Goal: Check status: Check status

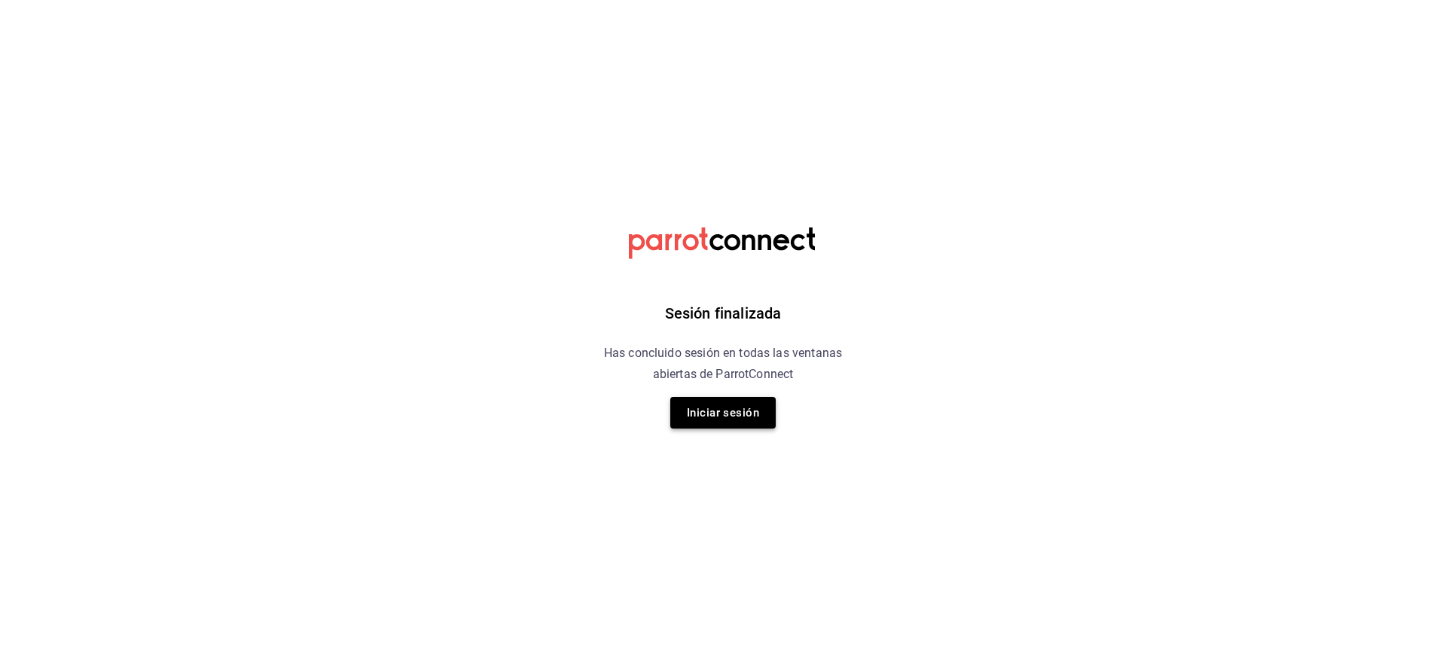
click at [714, 421] on button "Iniciar sesión" at bounding box center [722, 413] width 105 height 32
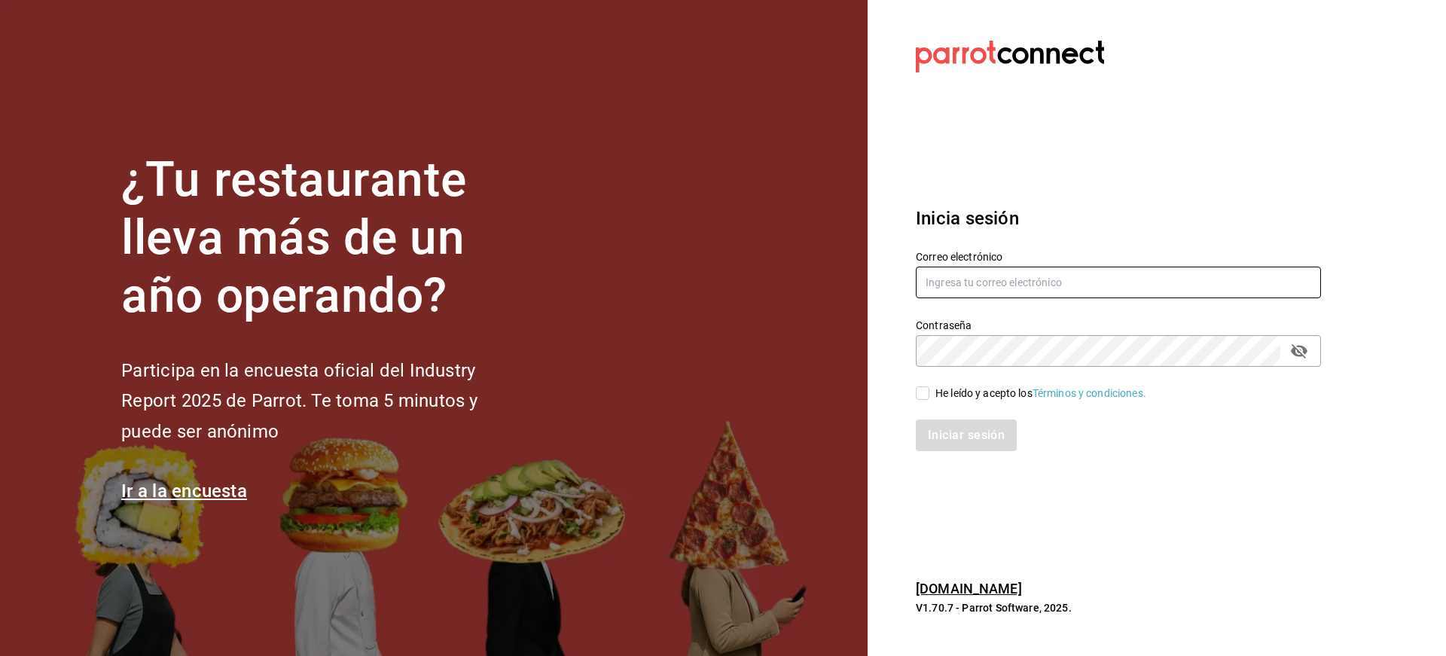
type input "[PERSON_NAME][EMAIL_ADDRESS][PERSON_NAME][DOMAIN_NAME]"
click at [926, 397] on input "He leído y acepto los Términos y condiciones." at bounding box center [923, 393] width 14 height 14
checkbox input "true"
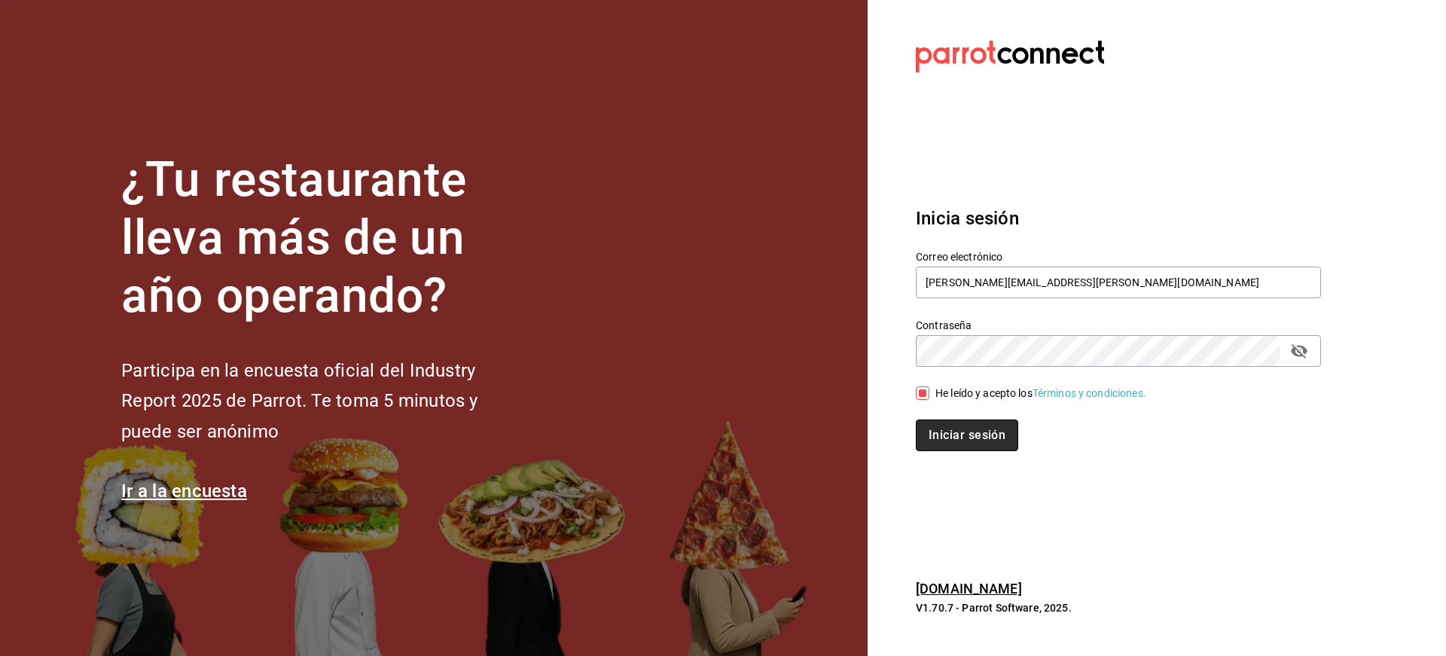
click at [939, 437] on button "Iniciar sesión" at bounding box center [967, 435] width 102 height 32
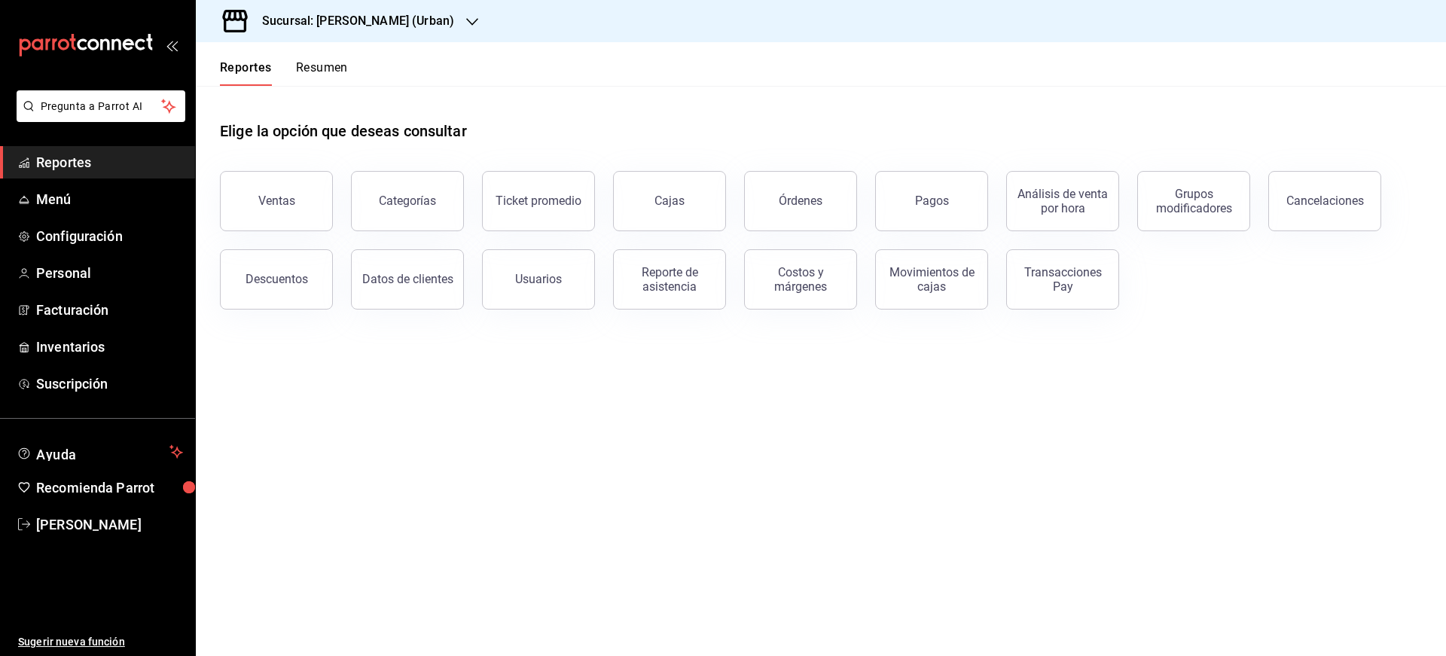
click at [387, 29] on h3 "Sucursal: Jefferz (Urban)" at bounding box center [352, 21] width 204 height 18
click at [349, 103] on div "Jefferz (MTY)" at bounding box center [309, 99] width 202 height 16
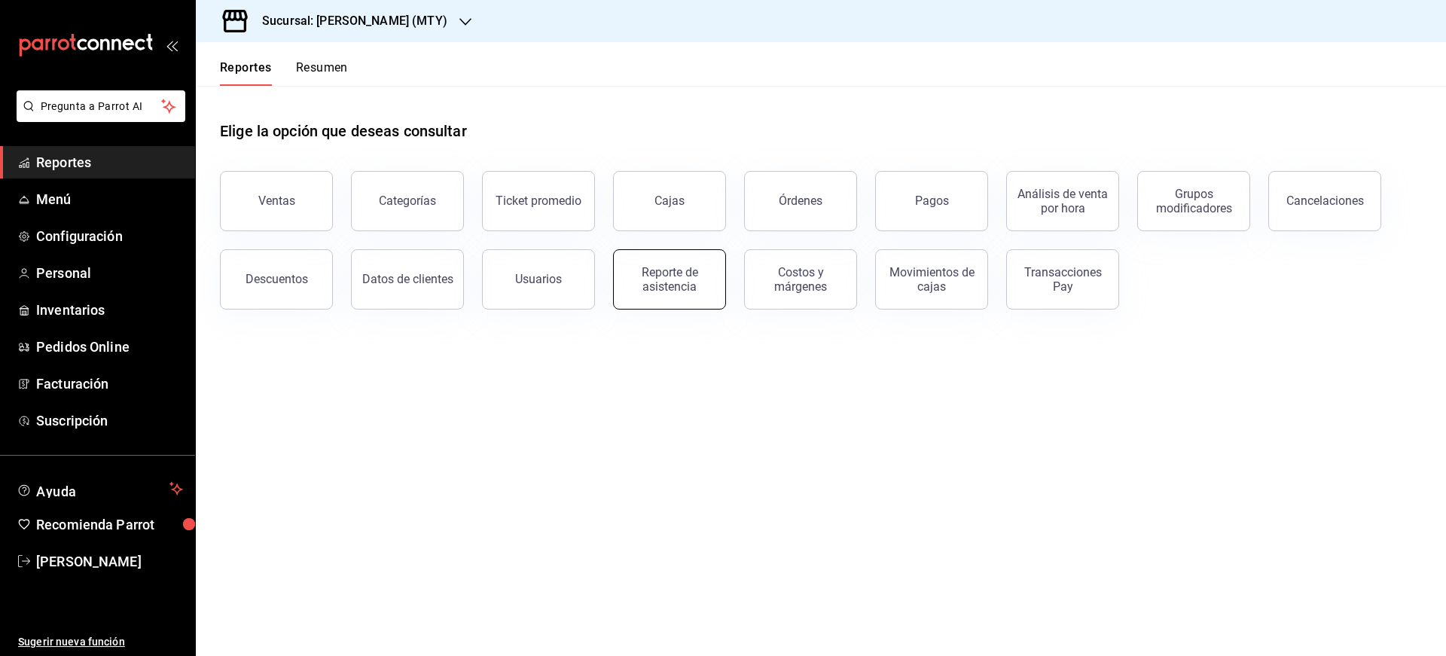
click at [683, 288] on div "Reporte de asistencia" at bounding box center [669, 279] width 93 height 29
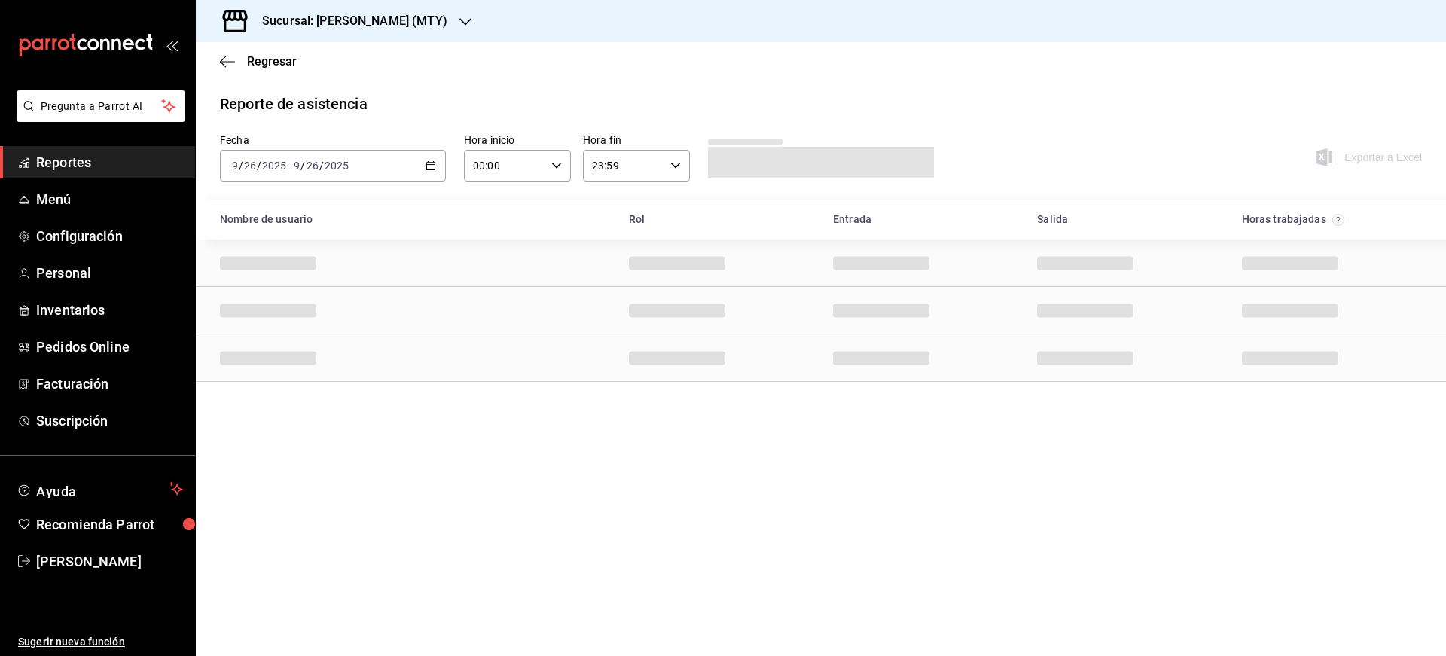
click at [432, 170] on \(Stroke\) "button" at bounding box center [430, 166] width 9 height 8
click at [267, 376] on span "Rango de fechas" at bounding box center [291, 381] width 117 height 16
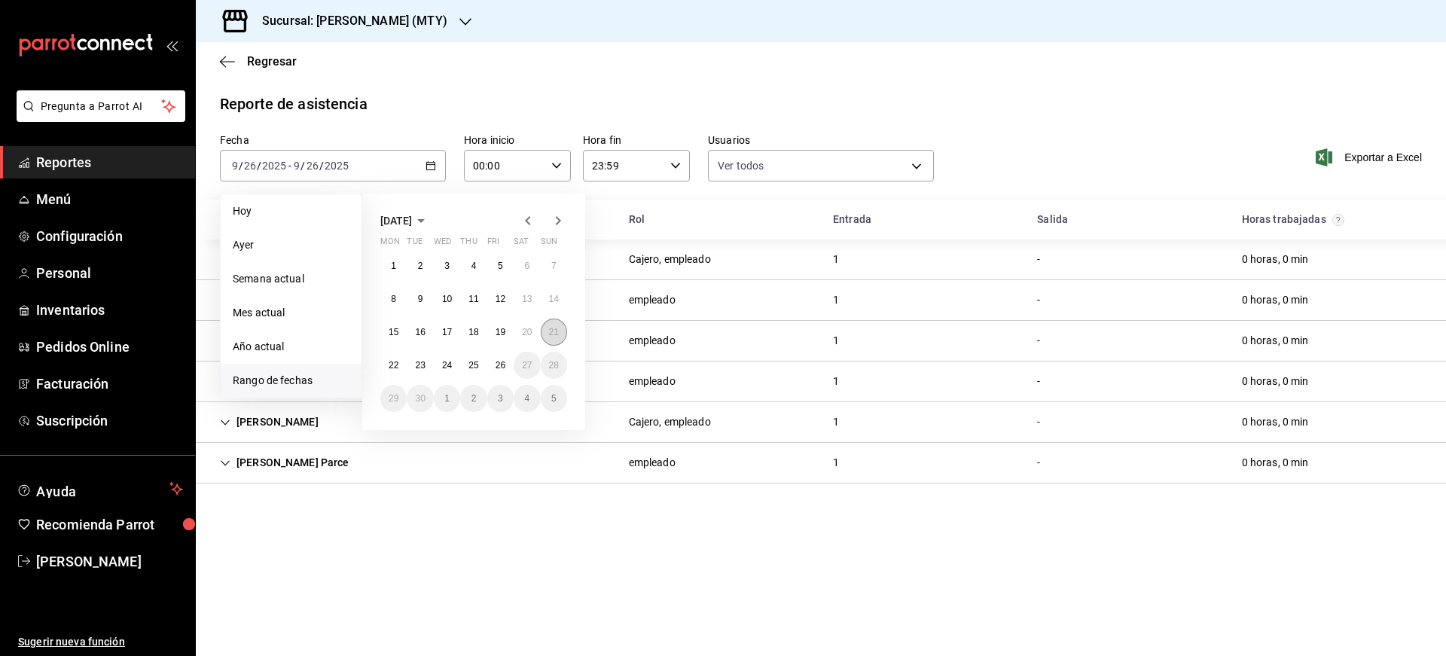
click at [547, 334] on button "21" at bounding box center [554, 332] width 26 height 27
click at [503, 367] on abbr "26" at bounding box center [500, 365] width 10 height 11
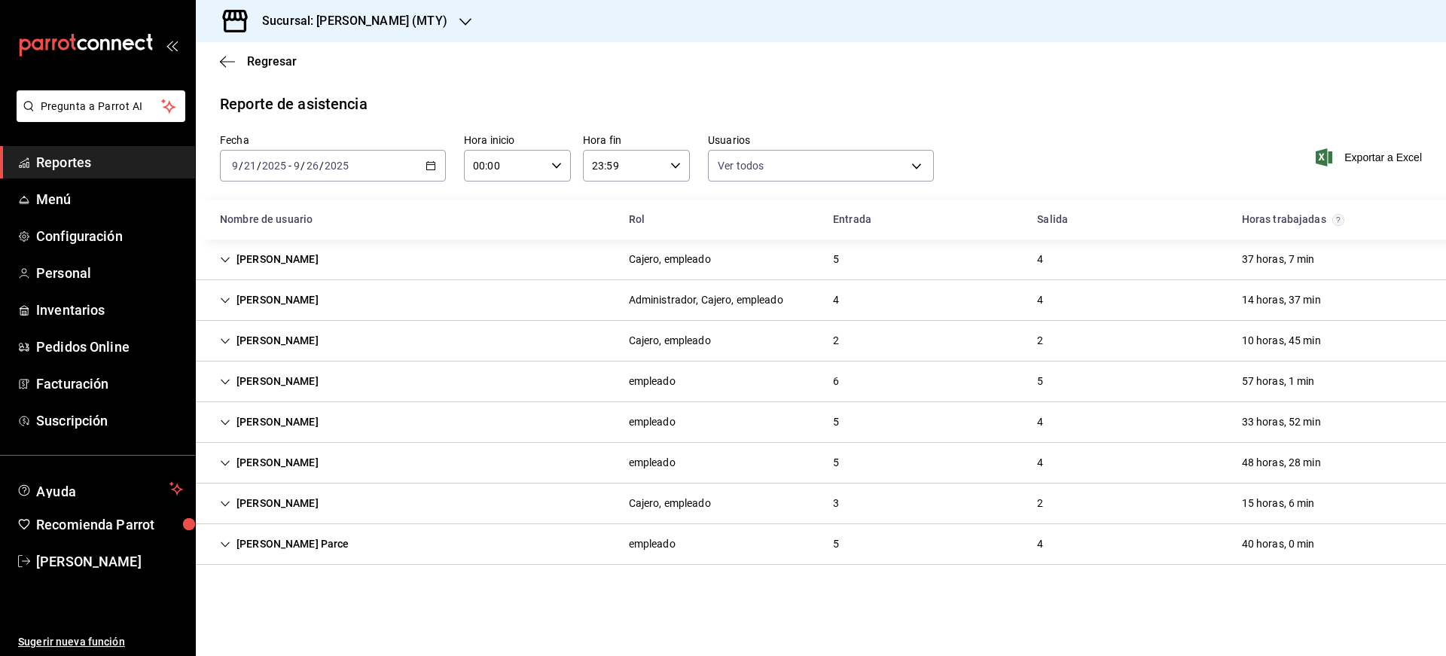
click at [279, 297] on div "Mario Jfz" at bounding box center [269, 300] width 123 height 28
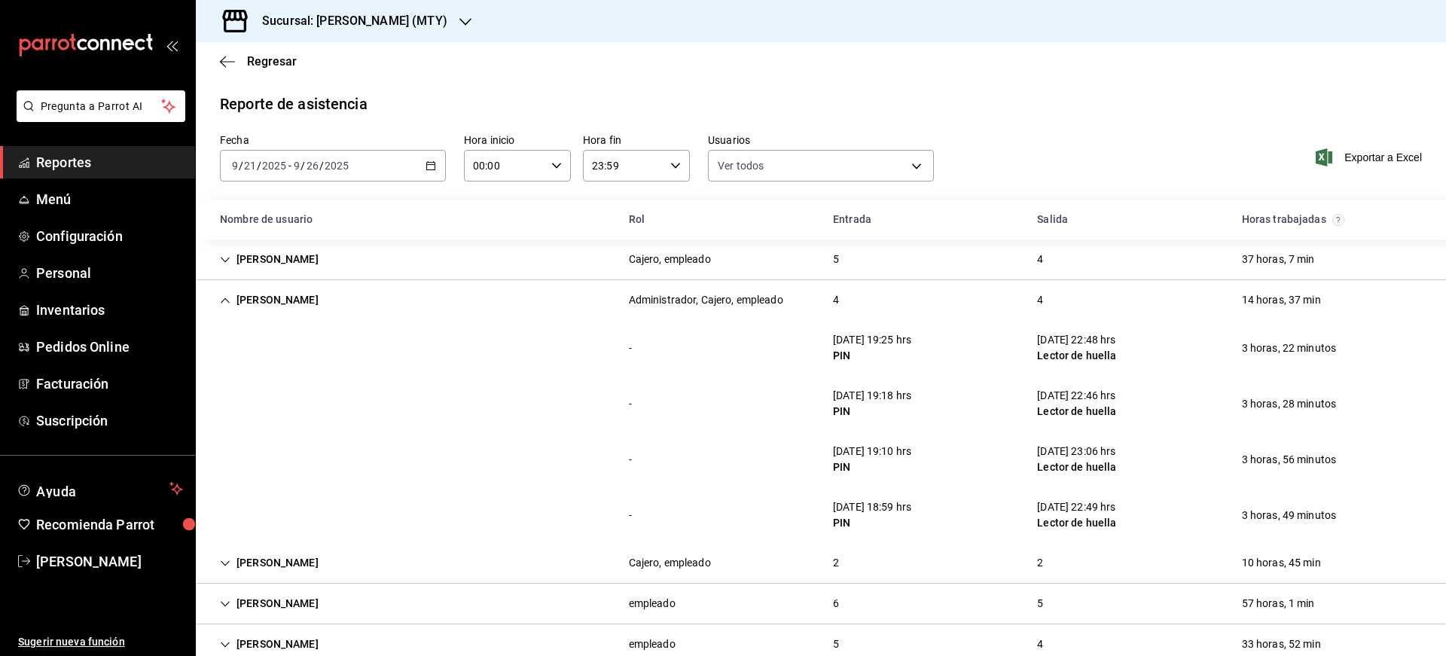
click at [279, 297] on div "Mario Jfz" at bounding box center [269, 300] width 123 height 28
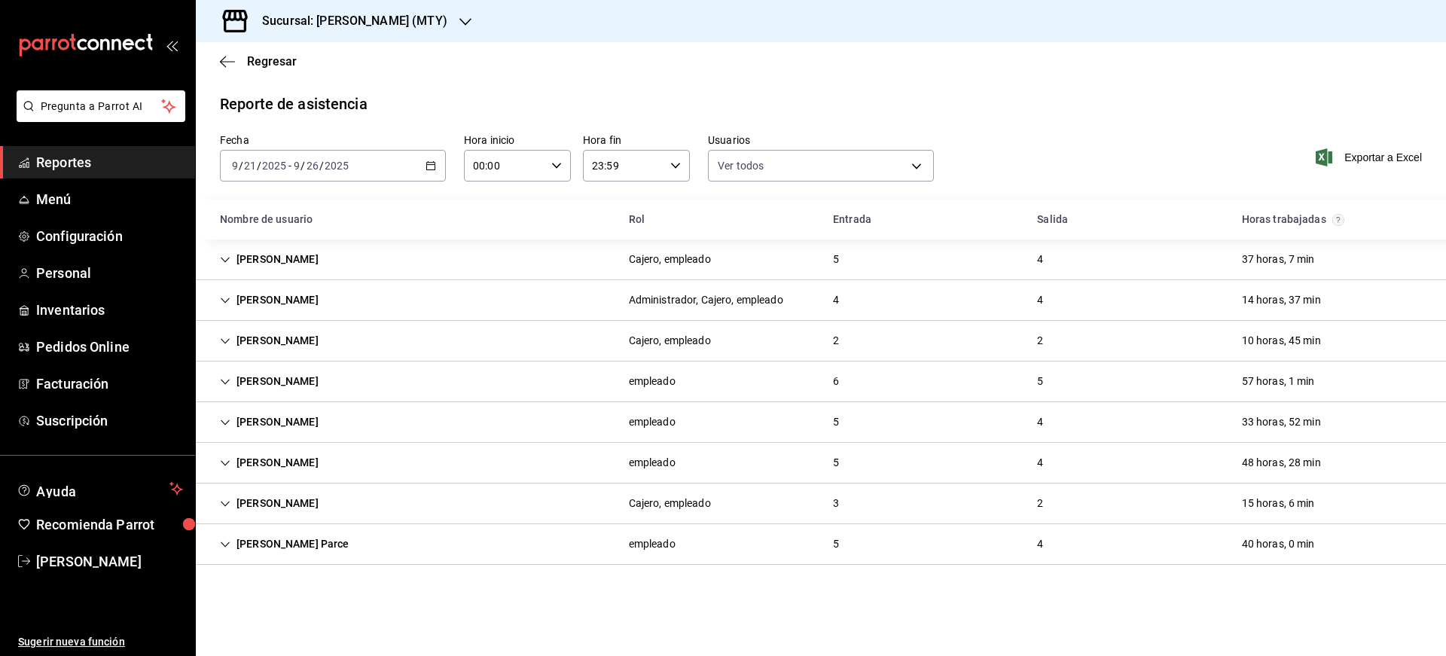
click at [277, 264] on div "Anet Jefferz" at bounding box center [269, 259] width 123 height 28
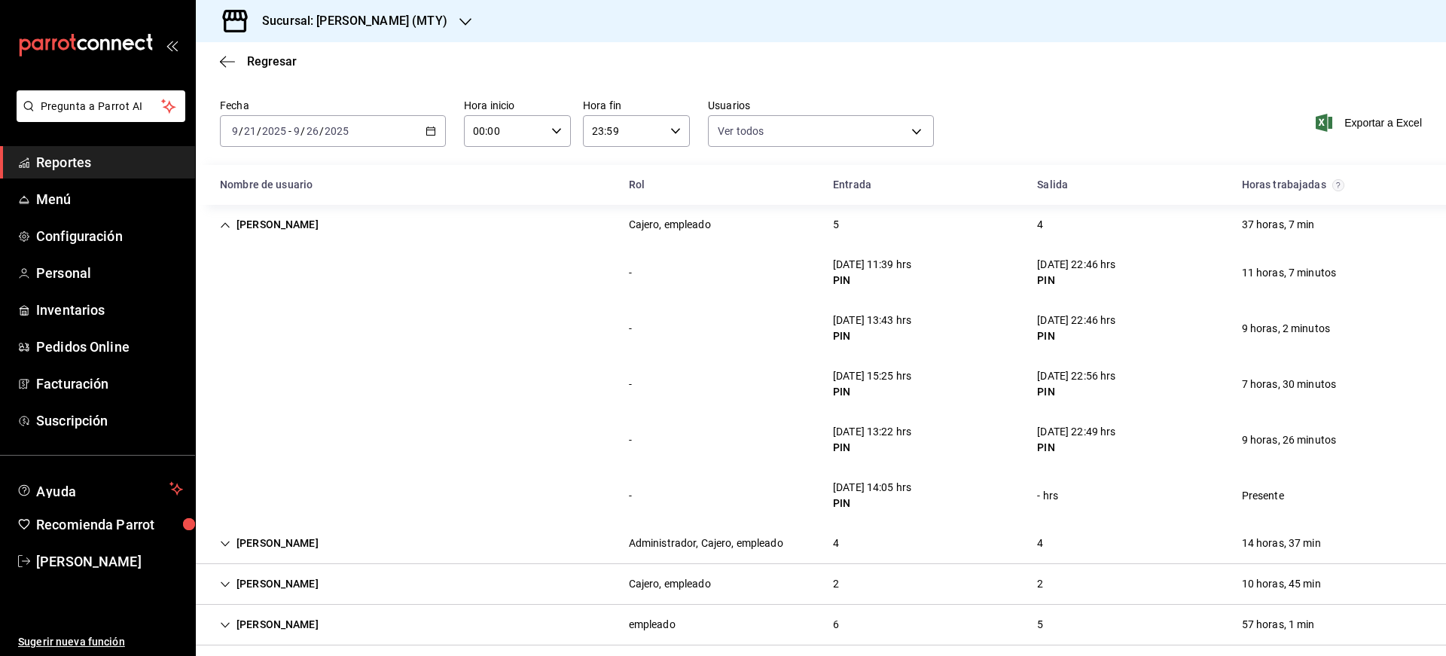
scroll to position [38, 0]
drag, startPoint x: 890, startPoint y: 264, endPoint x: 904, endPoint y: 264, distance: 13.6
click at [904, 264] on div "21/09/25 11:39 hrs" at bounding box center [872, 262] width 78 height 16
drag, startPoint x: 878, startPoint y: 328, endPoint x: 898, endPoint y: 328, distance: 20.3
click at [898, 328] on div "PIN" at bounding box center [872, 333] width 78 height 16
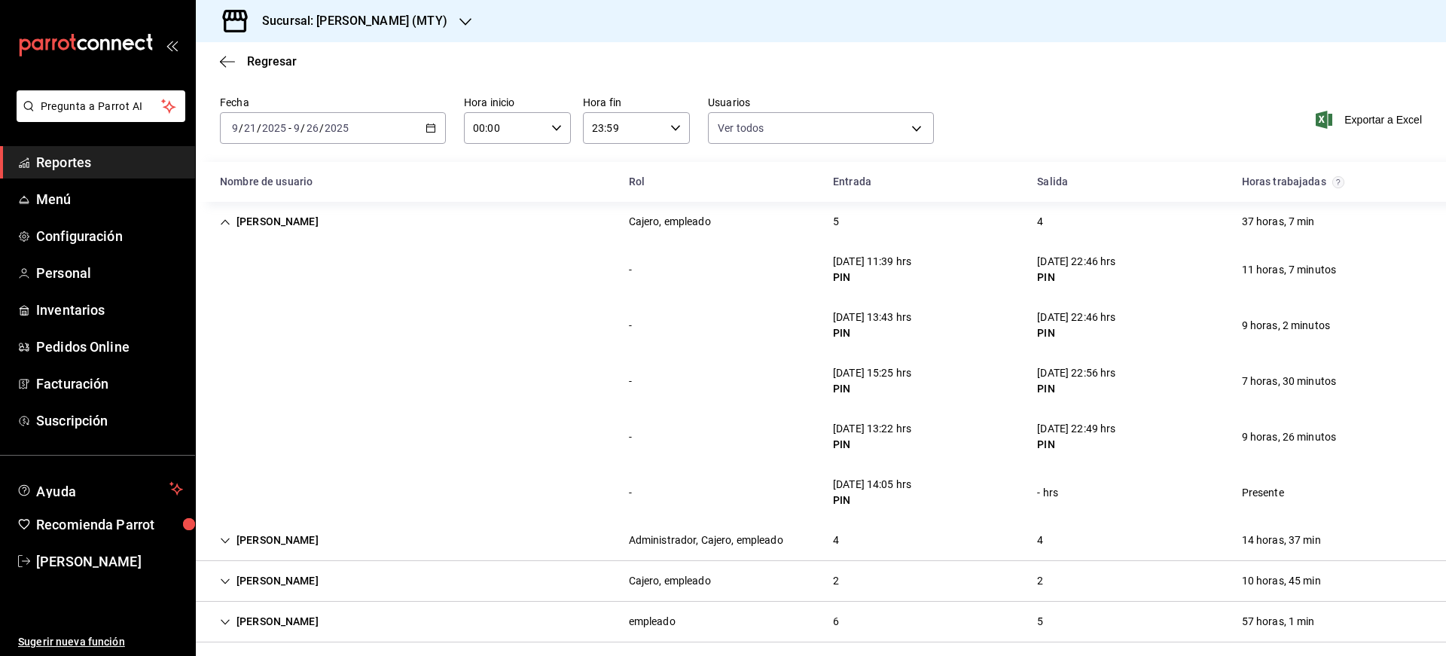
drag, startPoint x: 886, startPoint y: 437, endPoint x: 895, endPoint y: 434, distance: 10.0
click at [895, 434] on div "25/09/25 13:22 hrs PIN" at bounding box center [872, 437] width 78 height 32
click at [855, 467] on div "- 26/09/25 14:05 hrs PIN - hrs Presente" at bounding box center [821, 493] width 1250 height 56
drag, startPoint x: 861, startPoint y: 330, endPoint x: 877, endPoint y: 326, distance: 16.3
click at [877, 326] on div "PIN" at bounding box center [872, 333] width 78 height 16
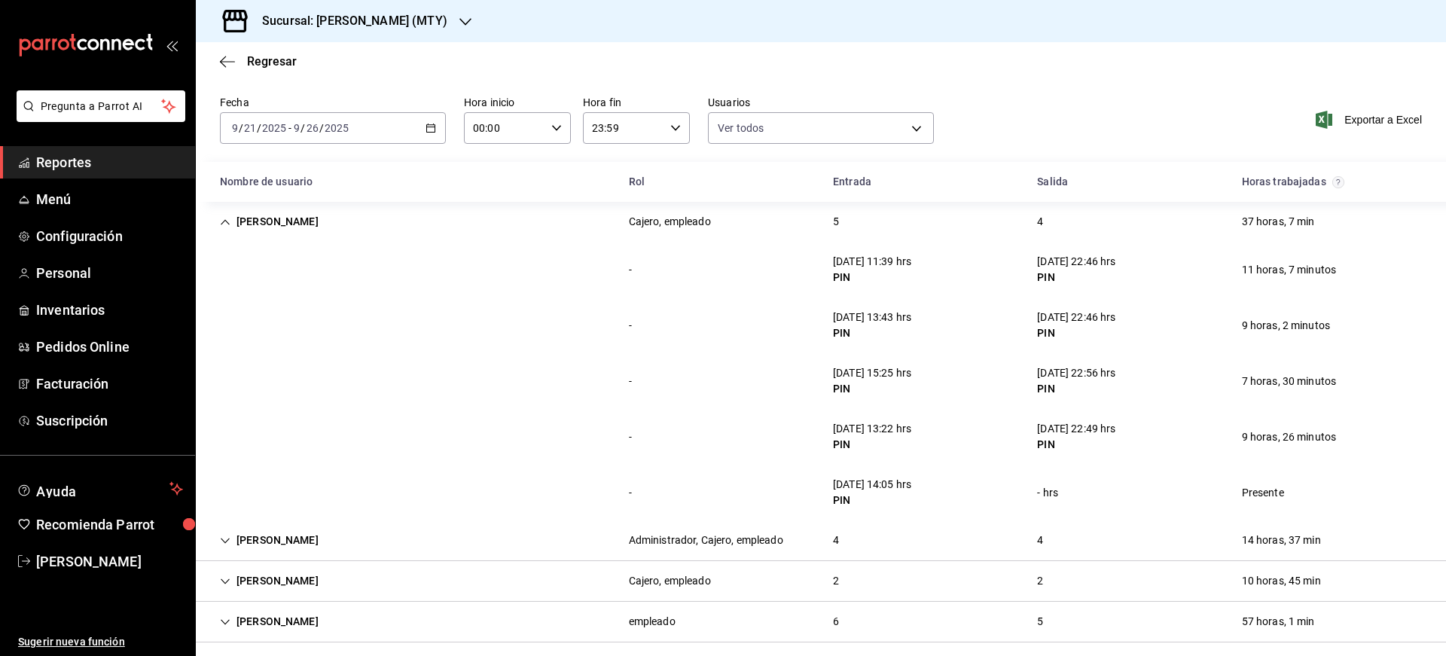
drag, startPoint x: 883, startPoint y: 427, endPoint x: 900, endPoint y: 431, distance: 17.0
click at [900, 431] on div "25/09/25 13:22 hrs" at bounding box center [872, 429] width 78 height 16
drag, startPoint x: 881, startPoint y: 315, endPoint x: 901, endPoint y: 319, distance: 20.7
click at [901, 319] on div "22/09/25 13:43 hrs" at bounding box center [872, 317] width 78 height 16
drag, startPoint x: 880, startPoint y: 375, endPoint x: 900, endPoint y: 376, distance: 19.6
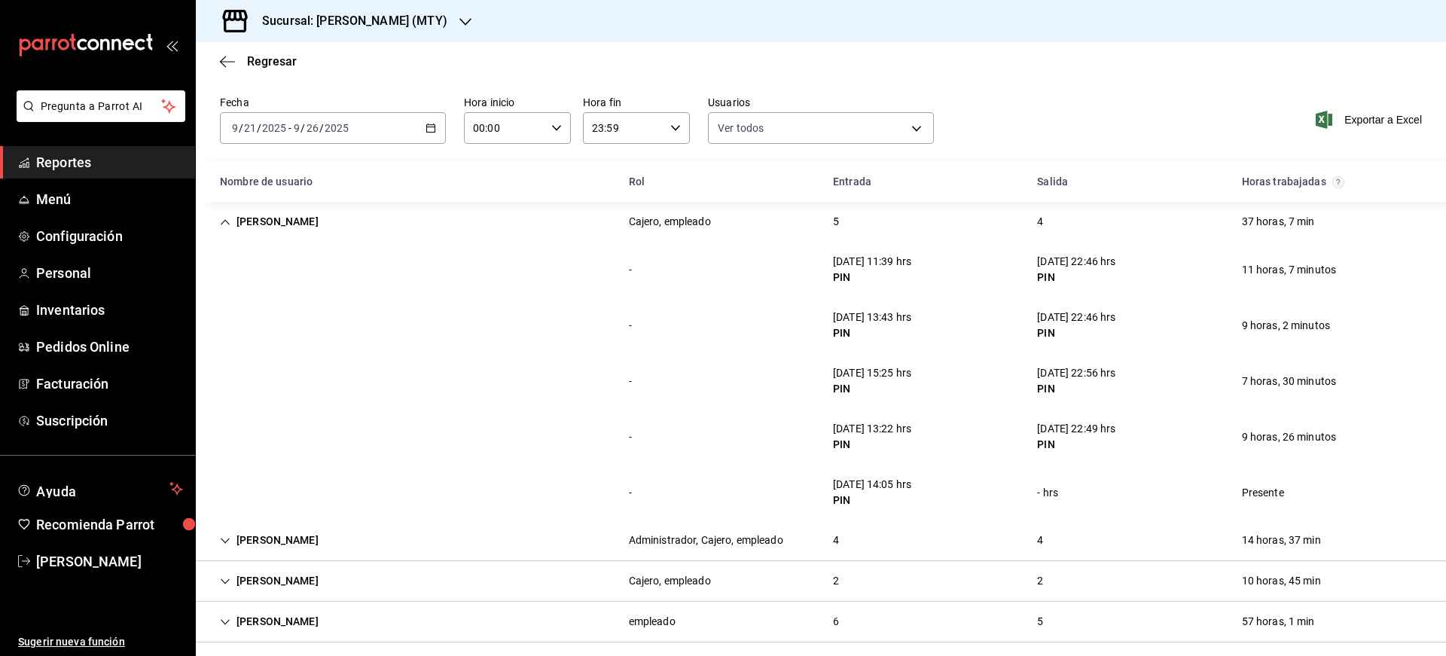
click at [900, 376] on div "24/09/25 15:25 hrs" at bounding box center [872, 373] width 78 height 16
drag, startPoint x: 874, startPoint y: 262, endPoint x: 901, endPoint y: 263, distance: 27.1
click at [901, 263] on div "21/09/25 11:39 hrs" at bounding box center [872, 262] width 78 height 16
drag, startPoint x: 856, startPoint y: 489, endPoint x: 886, endPoint y: 488, distance: 30.2
click at [886, 488] on div "26/09/25 14:05 hrs" at bounding box center [872, 485] width 78 height 16
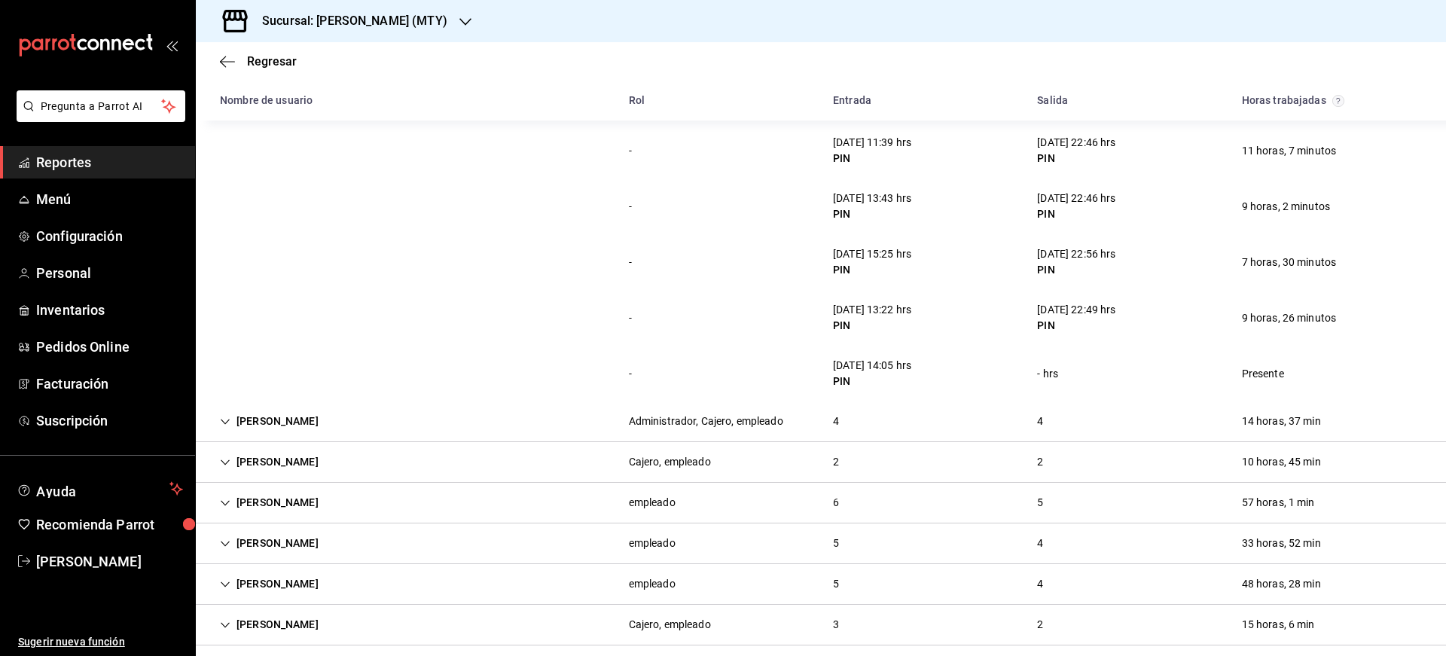
scroll to position [156, 0]
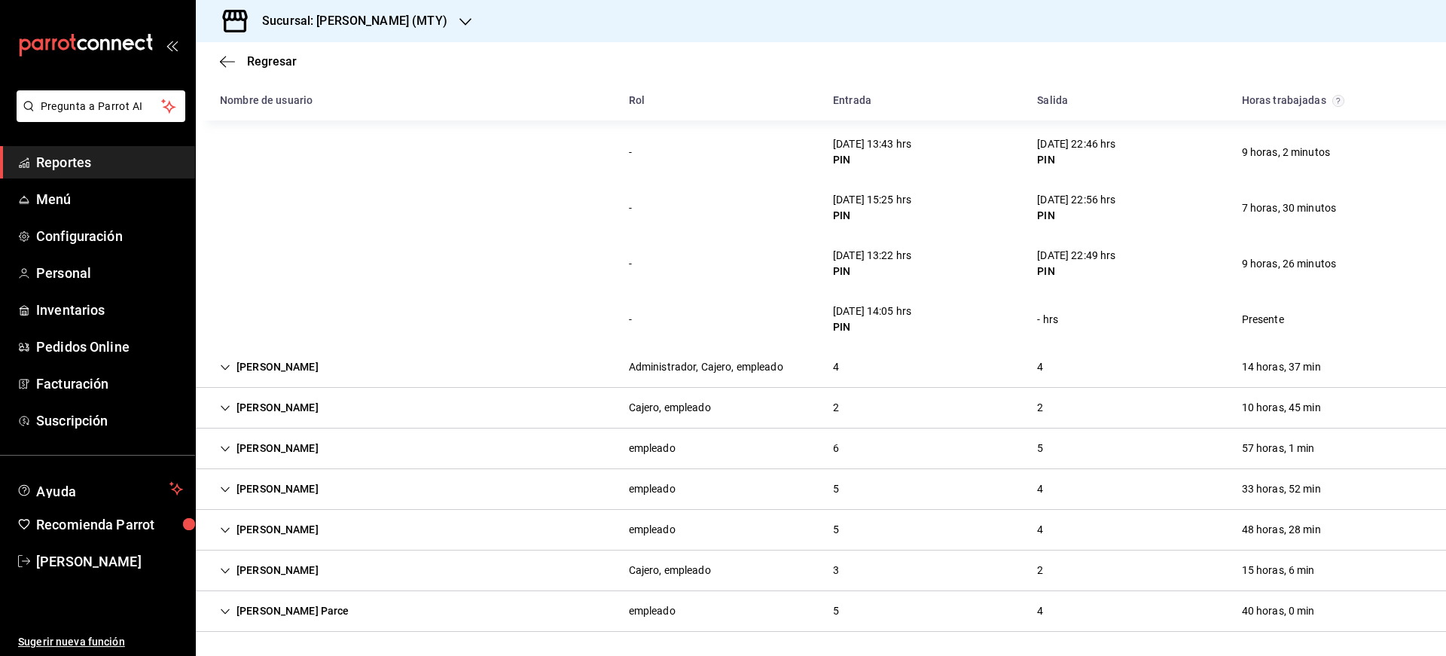
click at [413, 402] on div "Liz Jfz Cajero, empleado 2 2 10 horas, 45 min" at bounding box center [821, 408] width 1250 height 41
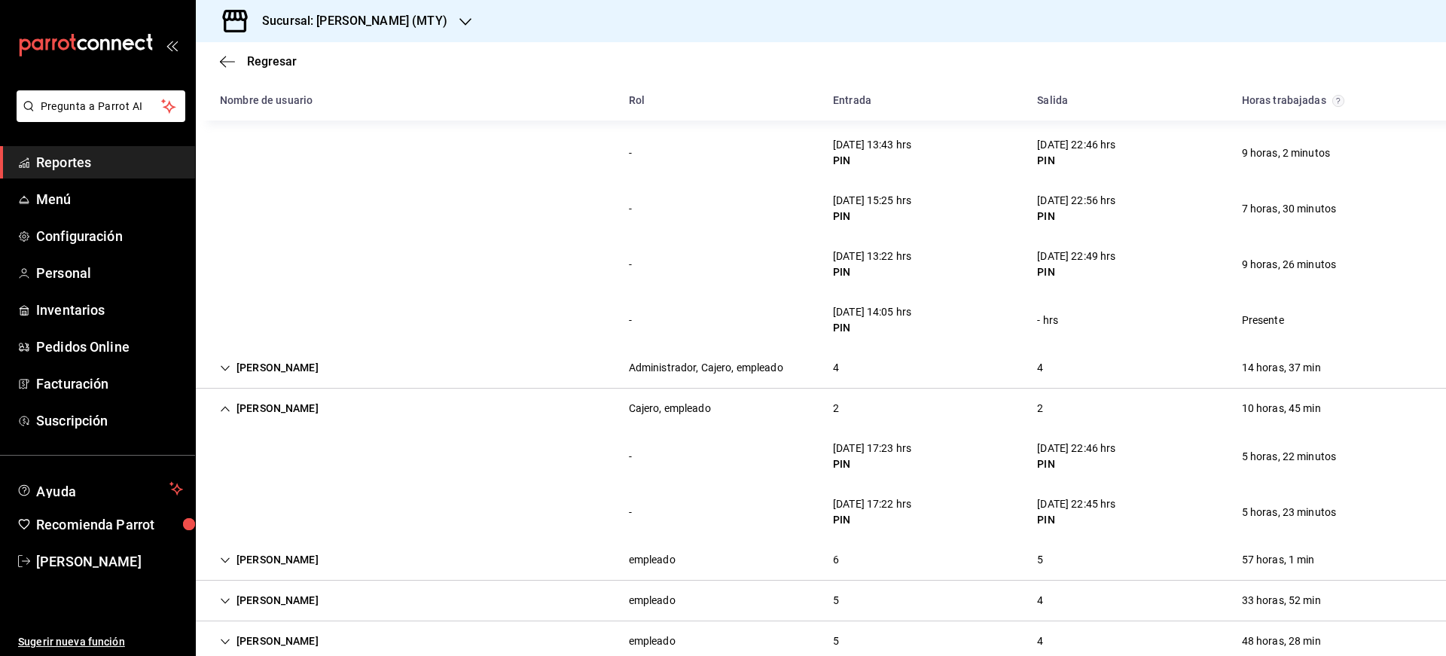
click at [413, 402] on div "Liz Jfz Cajero, empleado 2 2 10 horas, 45 min" at bounding box center [821, 409] width 1250 height 40
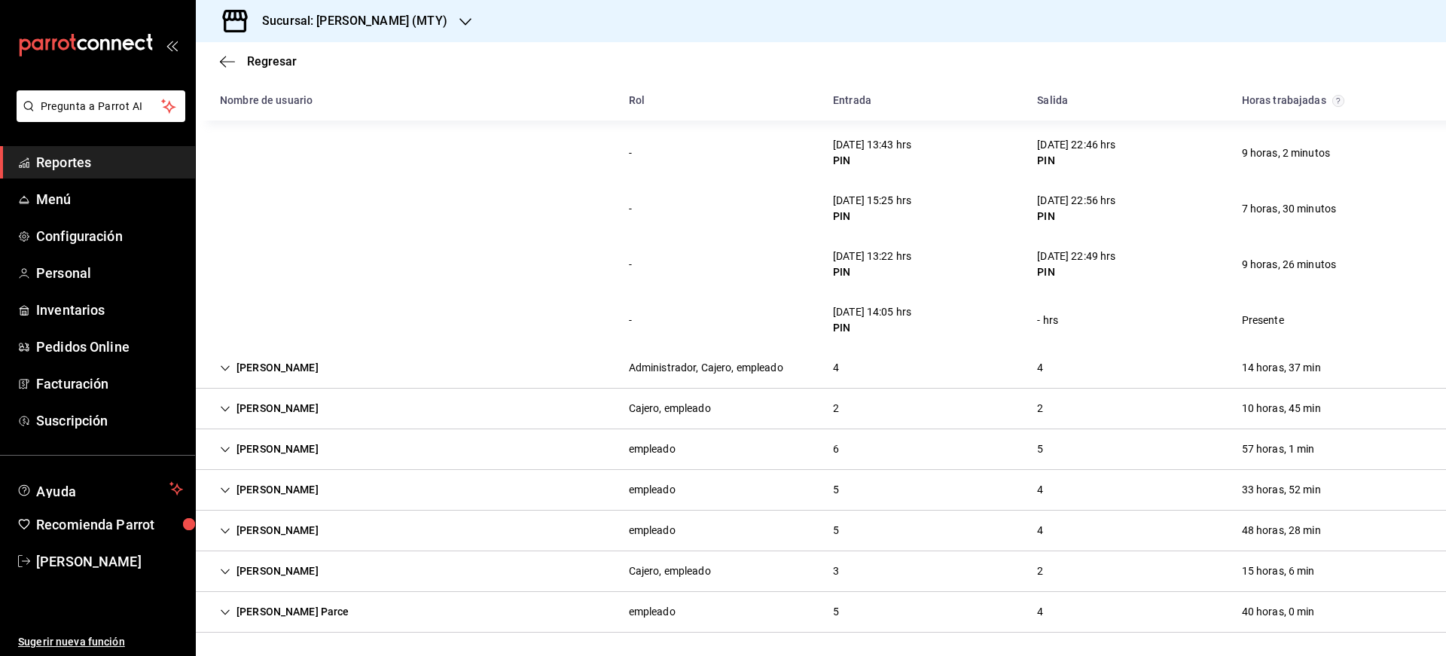
click at [413, 402] on div "Liz Jfz Cajero, empleado 2 2 10 horas, 45 min" at bounding box center [821, 409] width 1250 height 41
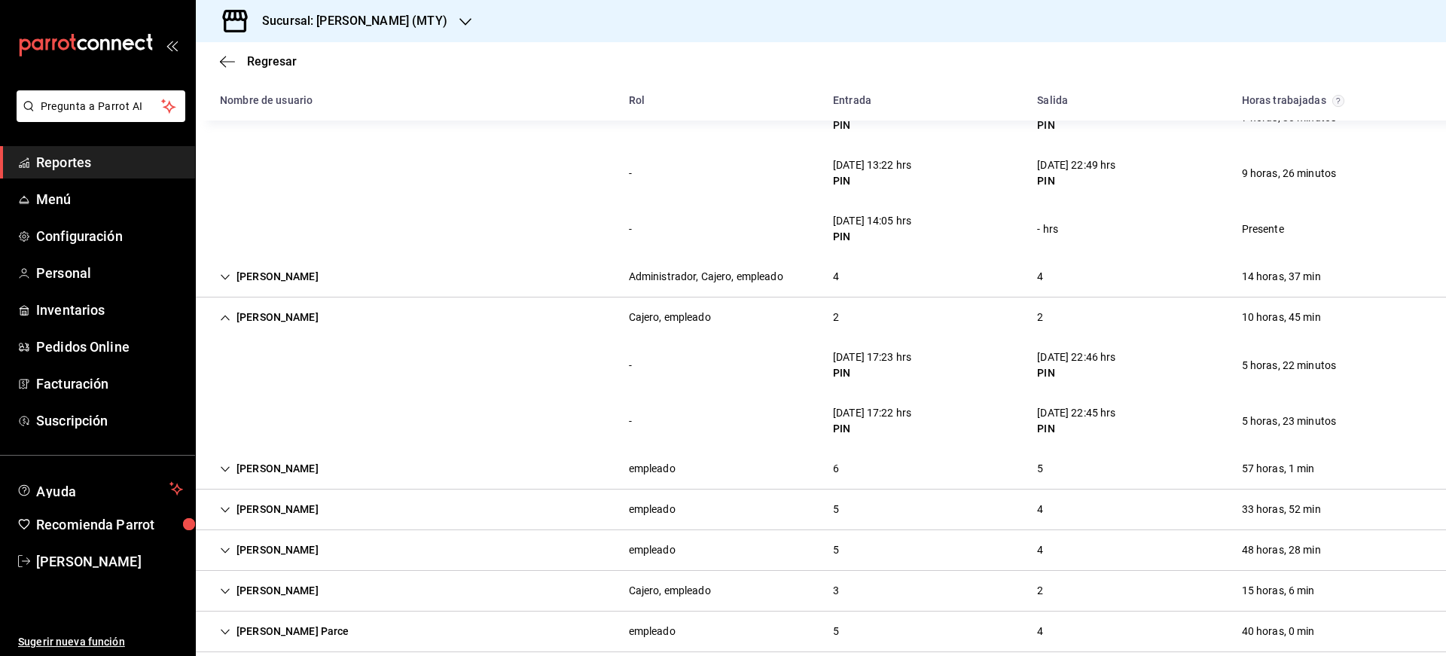
scroll to position [322, 0]
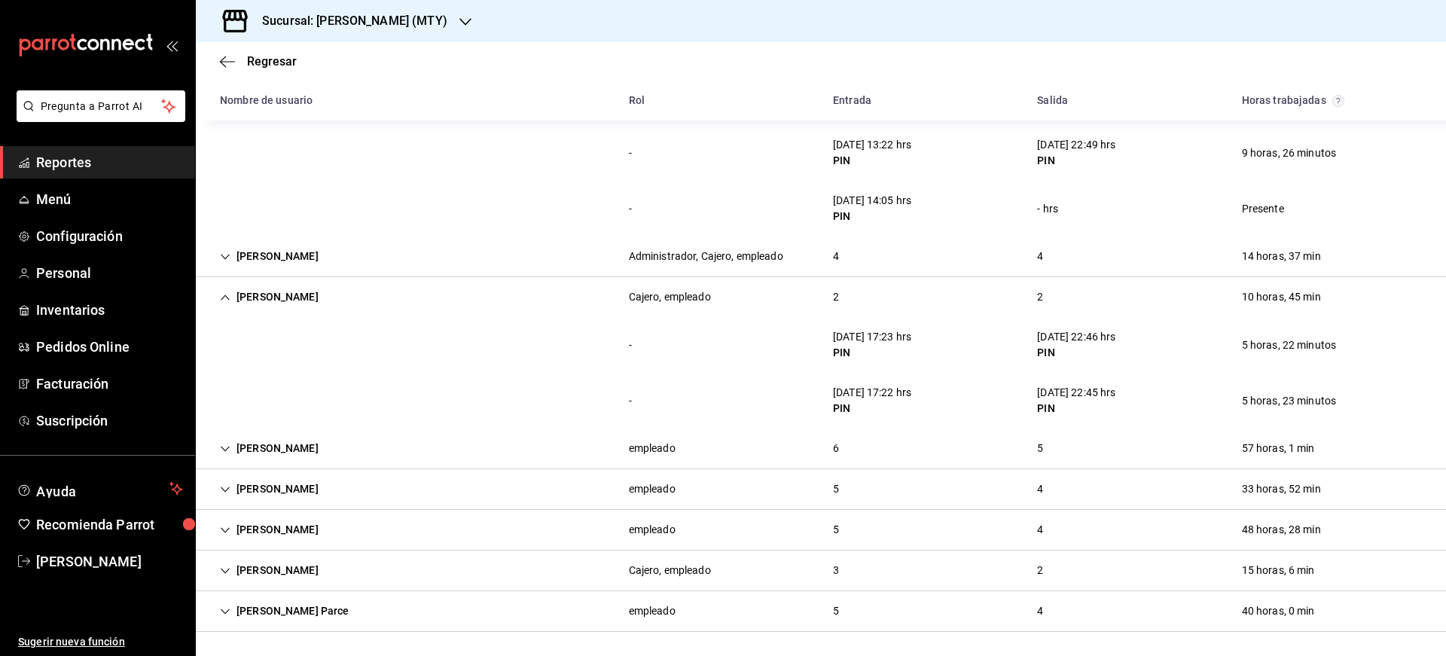
click at [435, 486] on div "Jose Angel empleado 5 4 33 horas, 52 min" at bounding box center [821, 489] width 1250 height 41
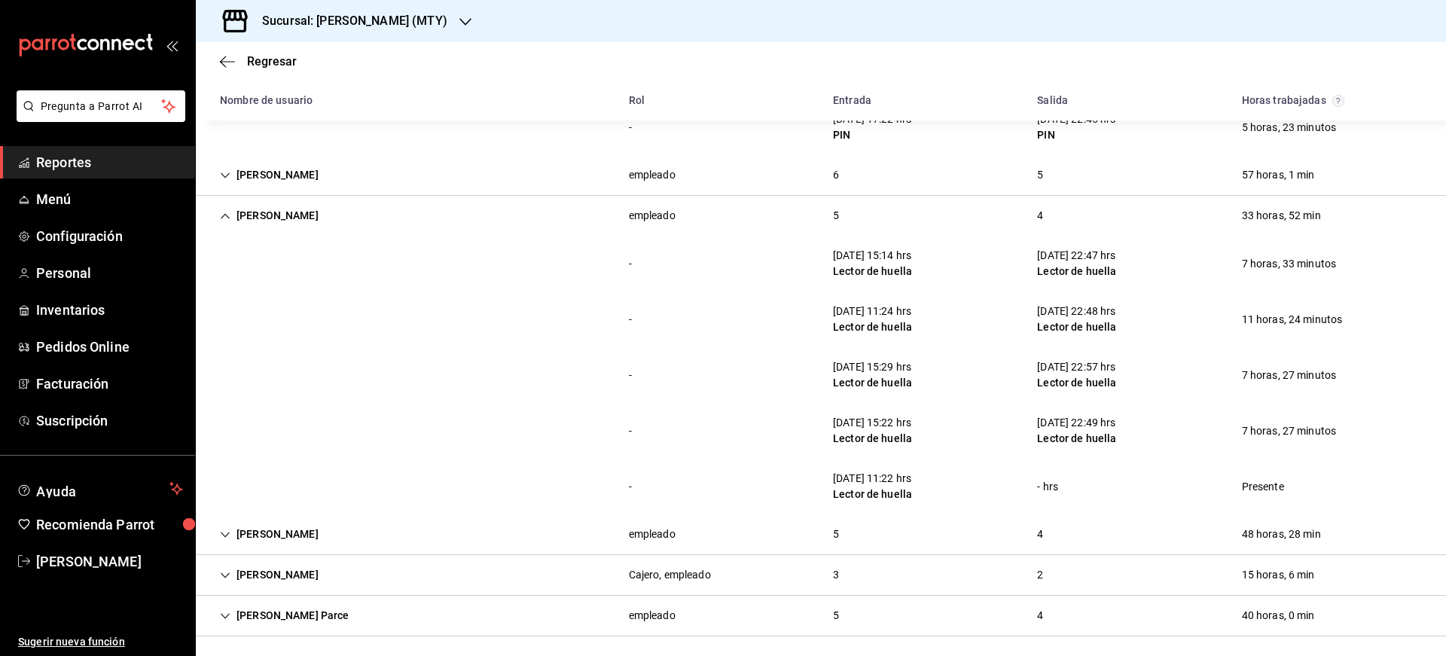
scroll to position [599, 0]
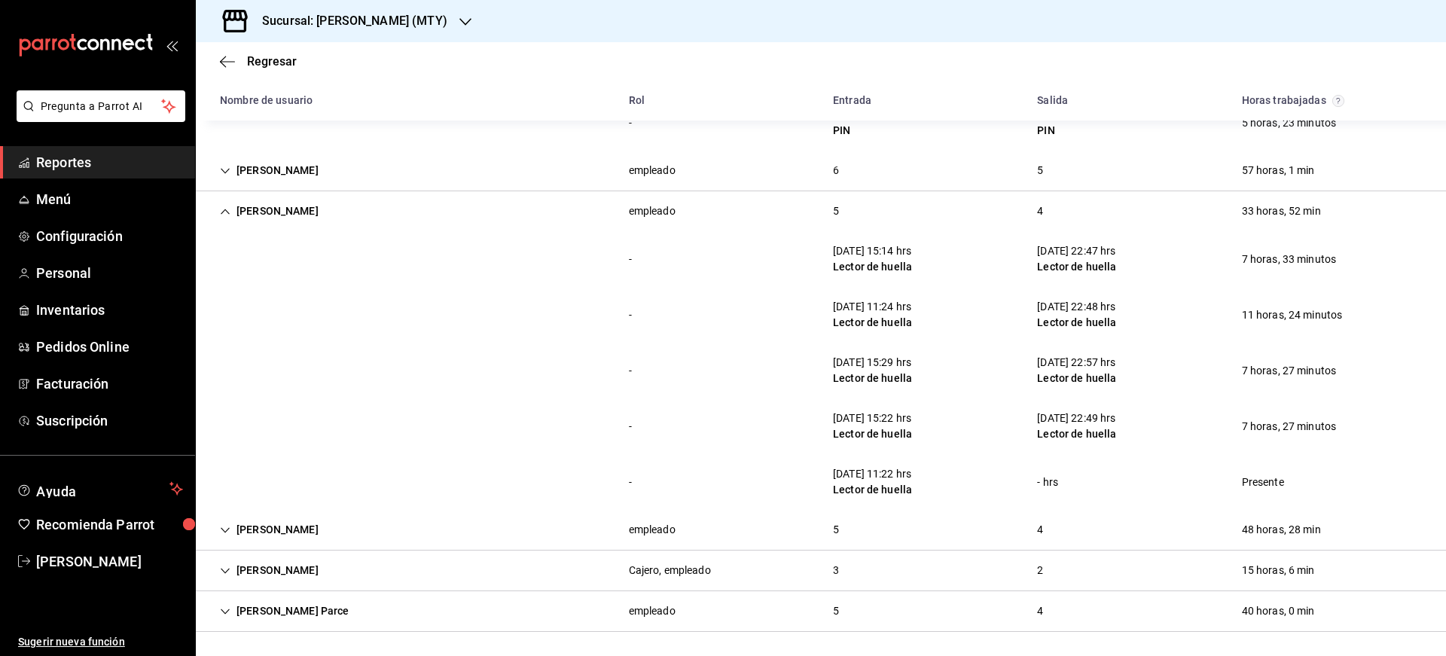
click at [290, 577] on div "Annahi Mtz" at bounding box center [269, 570] width 123 height 28
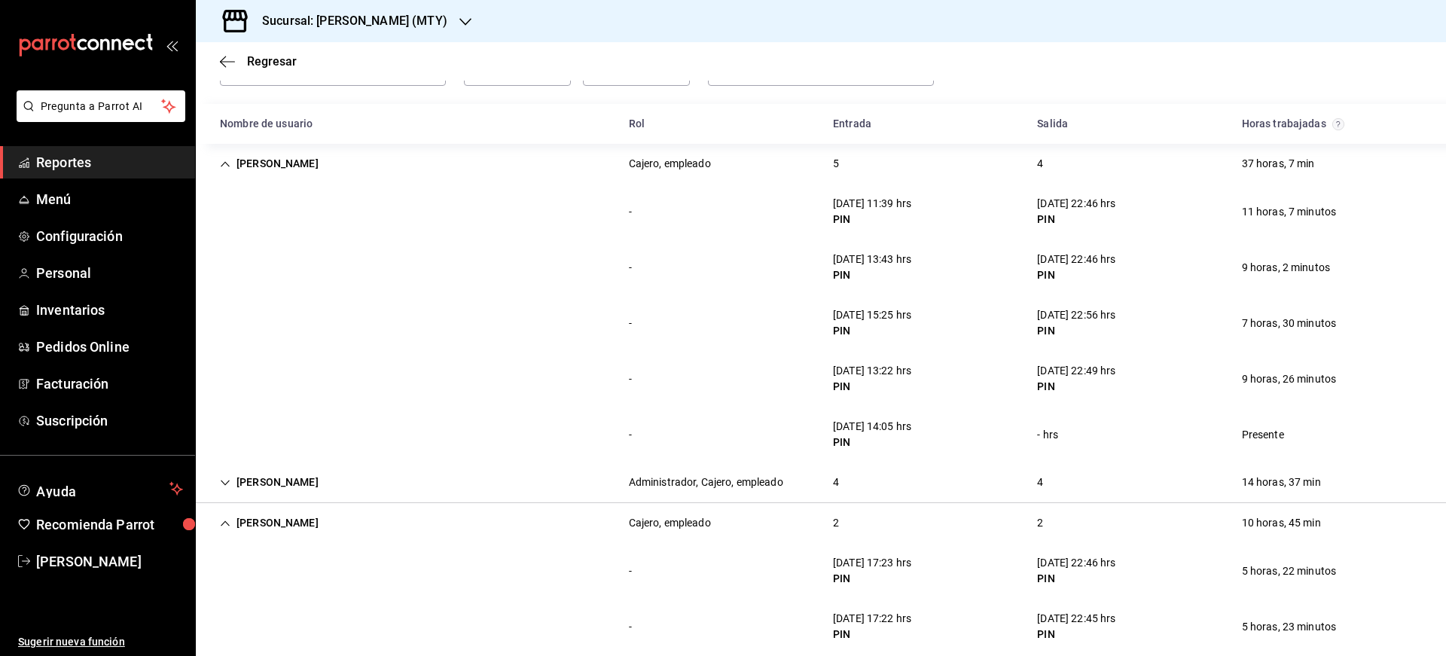
scroll to position [0, 0]
